Goal: Information Seeking & Learning: Learn about a topic

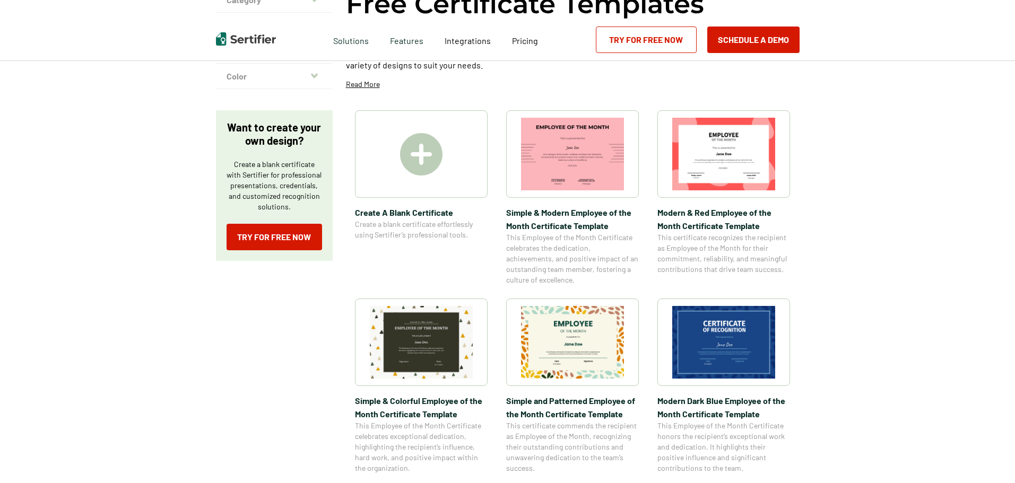
scroll to position [265, 0]
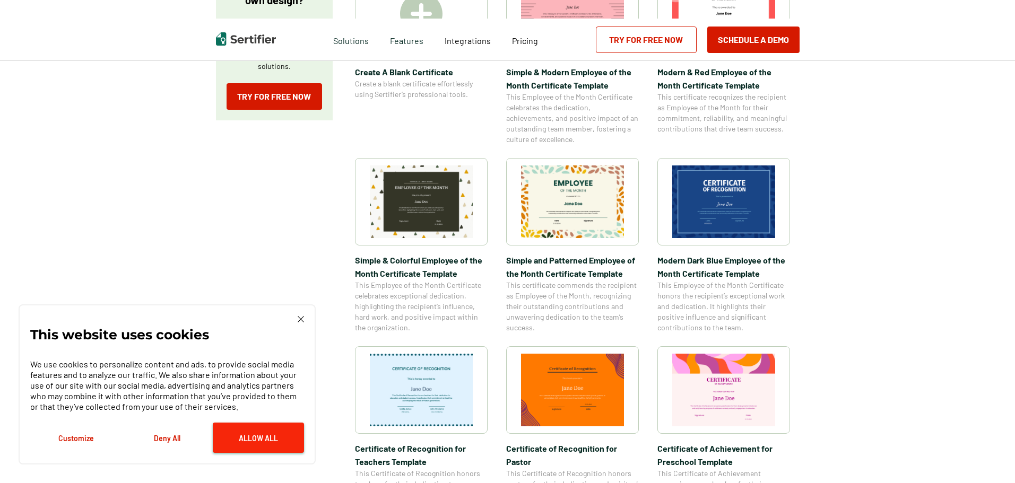
click at [276, 444] on button "Allow All" at bounding box center [258, 438] width 91 height 30
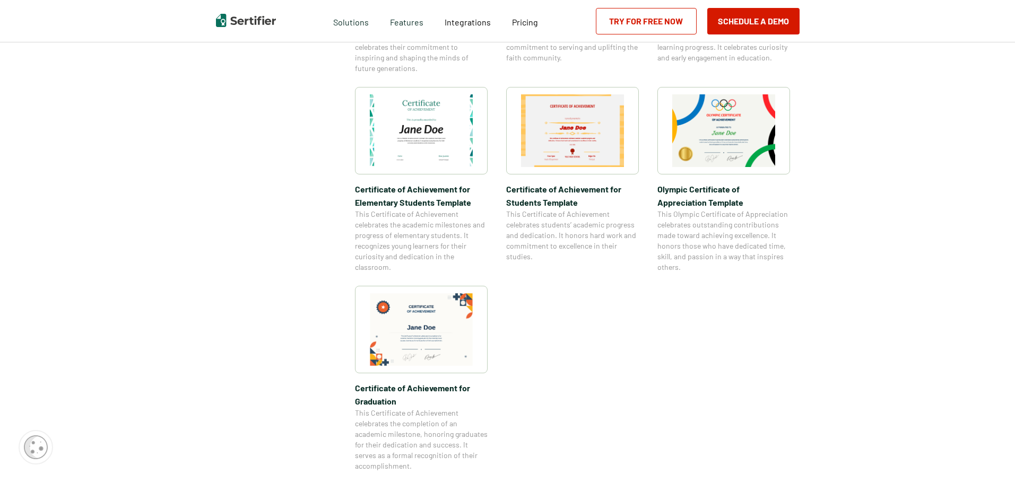
scroll to position [743, 0]
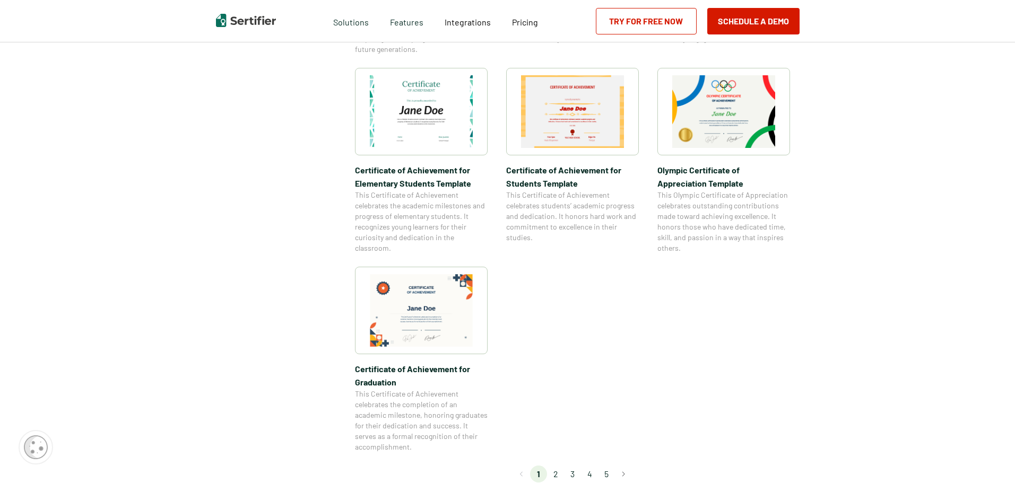
click at [557, 481] on li "2" at bounding box center [555, 474] width 17 height 17
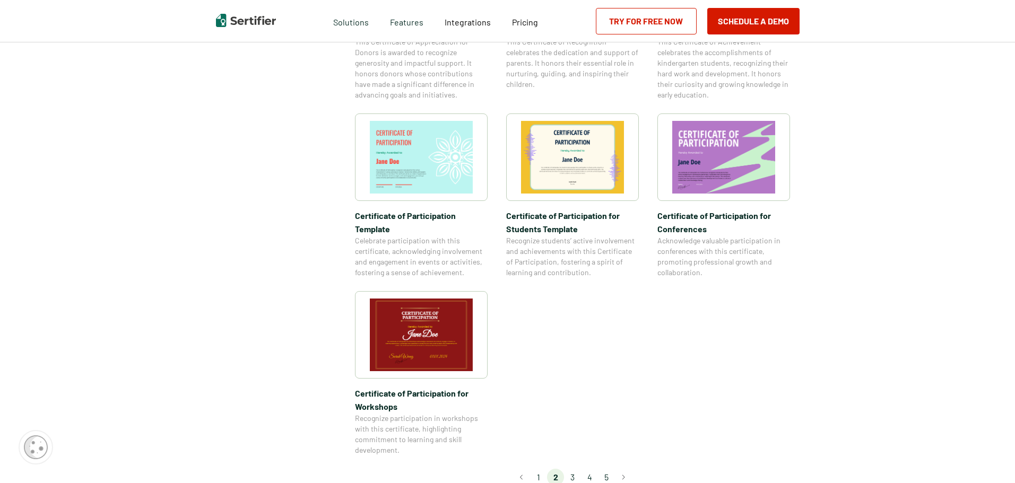
scroll to position [849, 0]
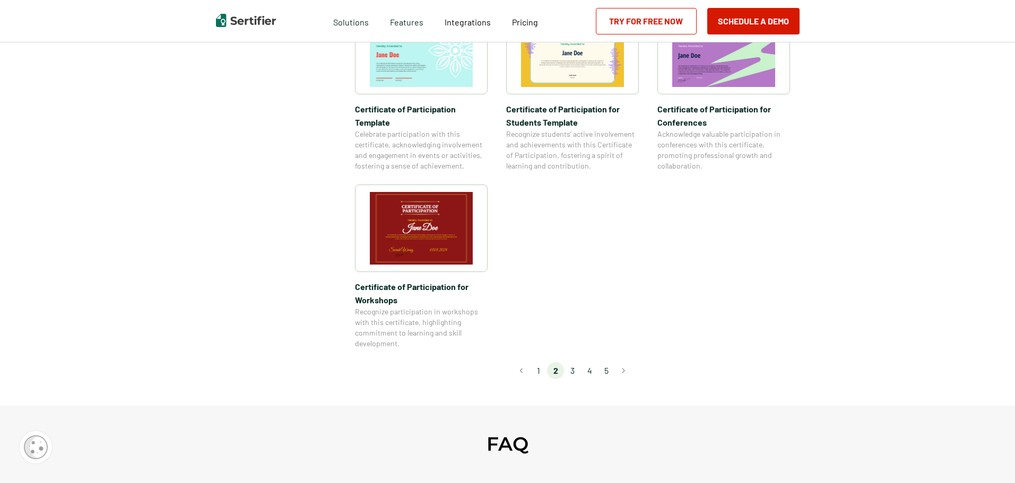
click at [571, 362] on li "3" at bounding box center [572, 370] width 17 height 17
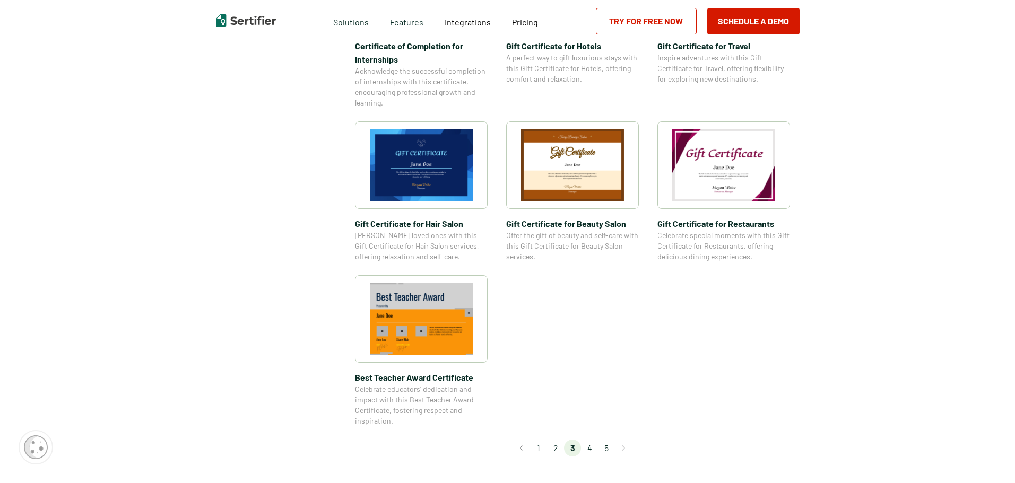
scroll to position [743, 0]
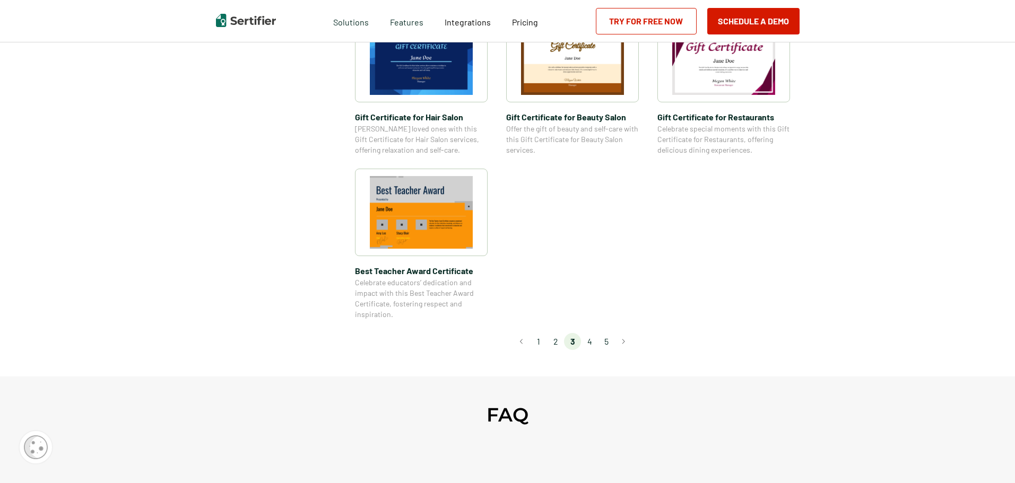
click at [594, 343] on li "4" at bounding box center [589, 341] width 17 height 17
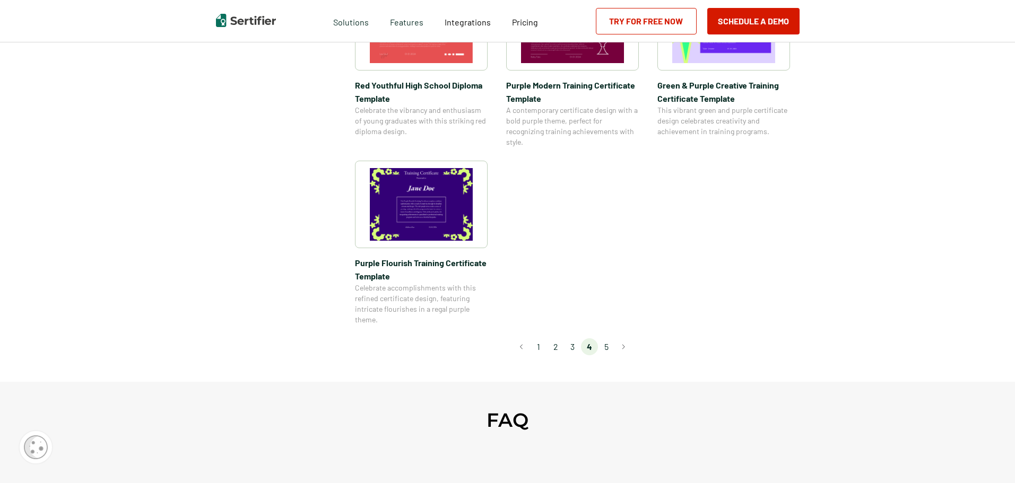
scroll to position [849, 0]
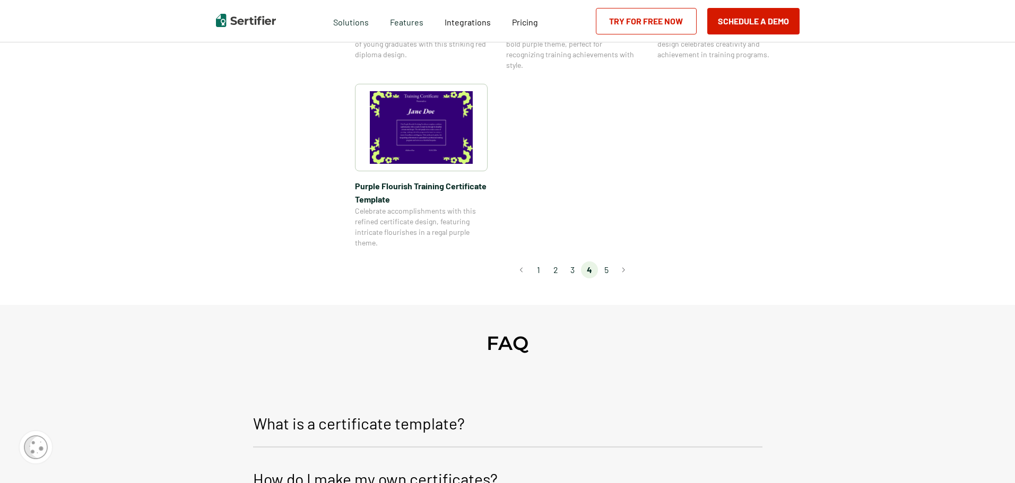
click at [609, 273] on li "5" at bounding box center [606, 270] width 17 height 17
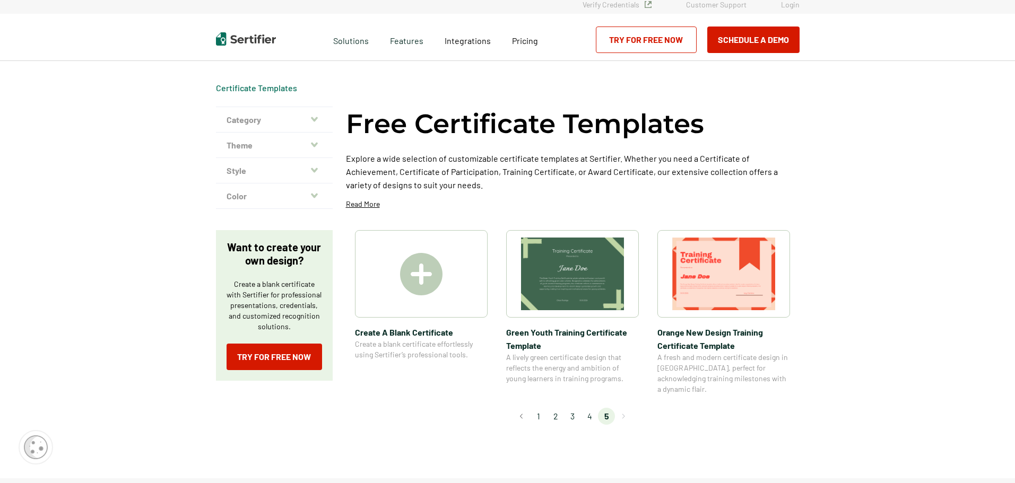
scroll to position [0, 0]
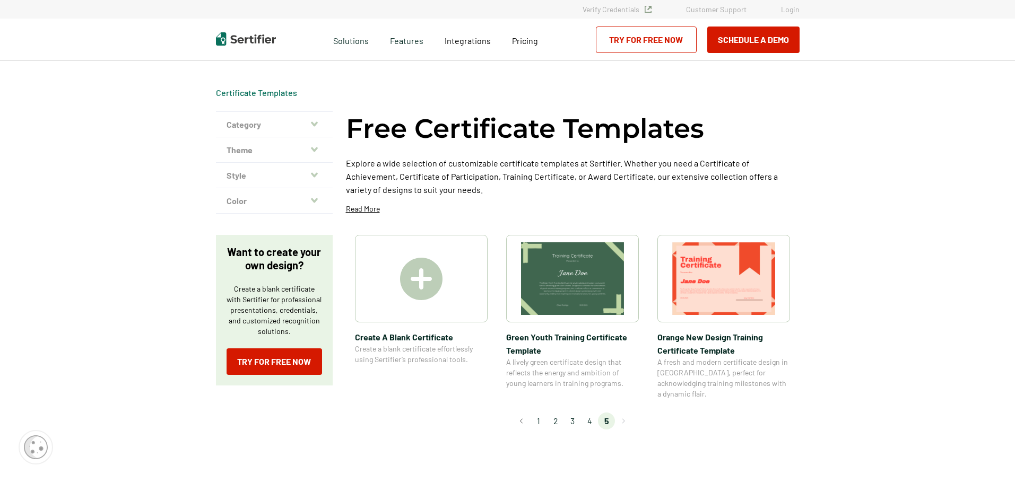
click at [425, 278] on img at bounding box center [421, 279] width 42 height 42
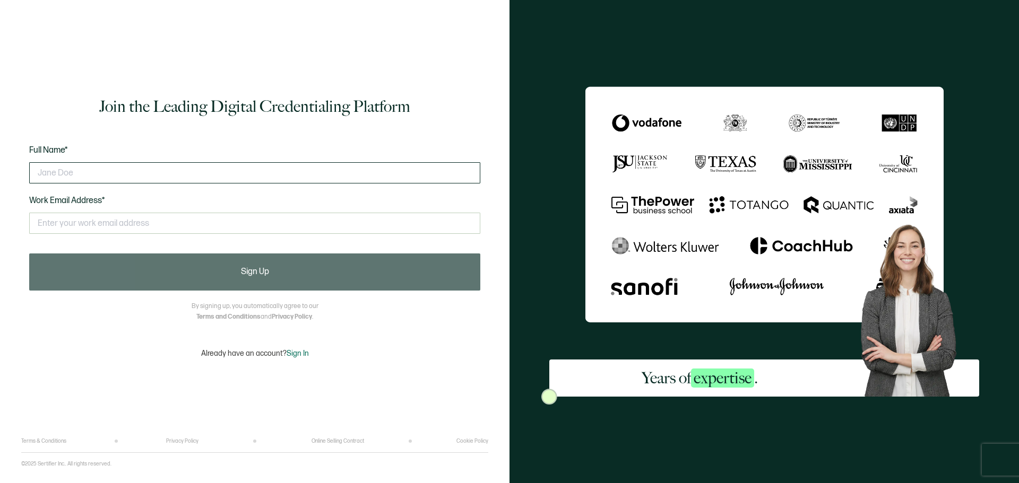
click at [188, 175] on input "text" at bounding box center [254, 172] width 451 height 21
